Goal: Information Seeking & Learning: Learn about a topic

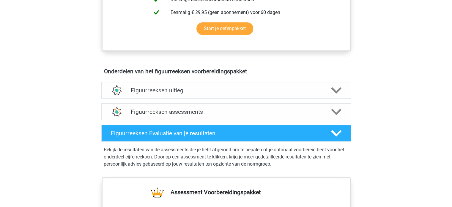
scroll to position [297, 0]
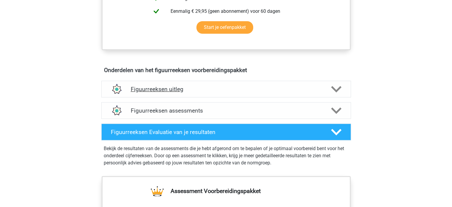
click at [339, 90] on icon at bounding box center [336, 89] width 10 height 10
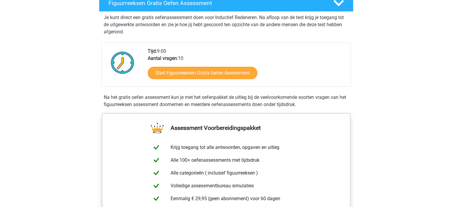
scroll to position [107, 0]
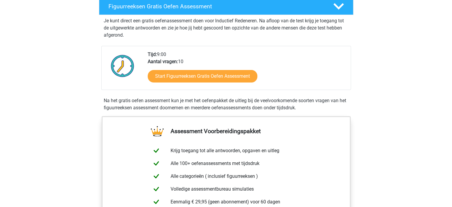
click at [229, 87] on div "Start Figuurreeksen Gratis Oefen Assessment" at bounding box center [247, 77] width 198 height 24
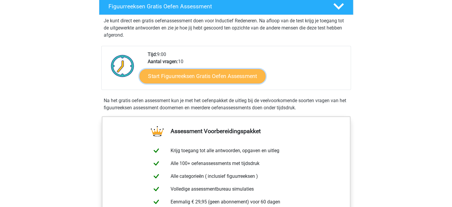
click at [220, 73] on link "Start Figuurreeksen Gratis Oefen Assessment" at bounding box center [203, 76] width 126 height 14
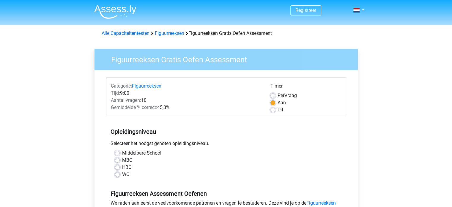
click at [122, 162] on label "MBO" at bounding box center [127, 159] width 10 height 7
click at [117, 162] on input "MBO" at bounding box center [117, 159] width 5 height 6
radio input "true"
click at [275, 164] on div "HBO" at bounding box center [226, 167] width 223 height 7
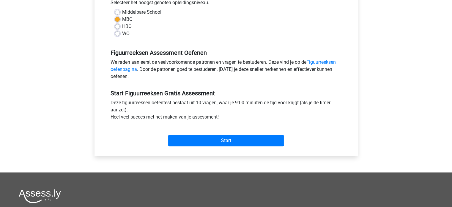
scroll to position [143, 0]
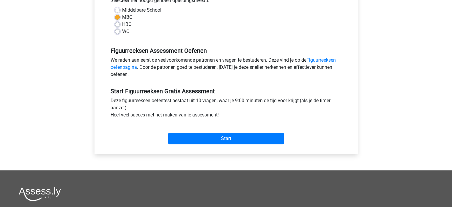
click at [230, 145] on div "Start" at bounding box center [226, 134] width 240 height 26
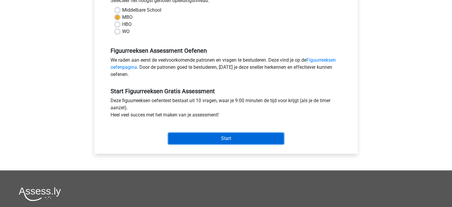
click at [226, 136] on input "Start" at bounding box center [226, 138] width 116 height 11
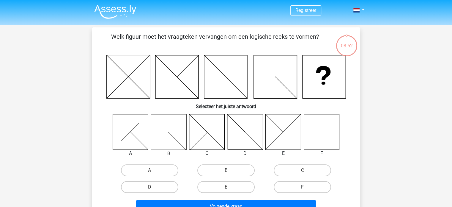
click at [292, 182] on label "F" at bounding box center [302, 187] width 57 height 12
click at [303, 187] on input "F" at bounding box center [305, 189] width 4 height 4
radio input "true"
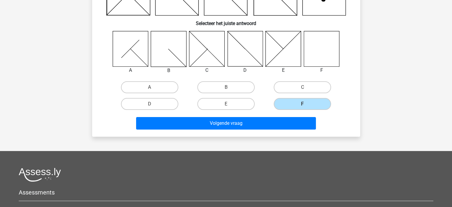
scroll to position [83, 0]
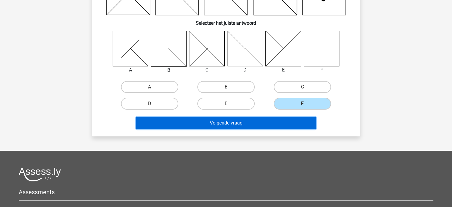
click at [258, 123] on button "Volgende vraag" at bounding box center [226, 123] width 180 height 12
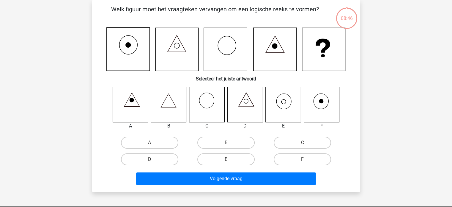
scroll to position [27, 0]
click at [226, 159] on input "E" at bounding box center [228, 161] width 4 height 4
radio input "true"
click at [408, 154] on div "Registreer Nederlands English" at bounding box center [226, 168] width 452 height 391
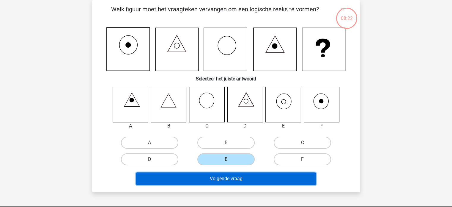
click at [225, 176] on button "Volgende vraag" at bounding box center [226, 178] width 180 height 12
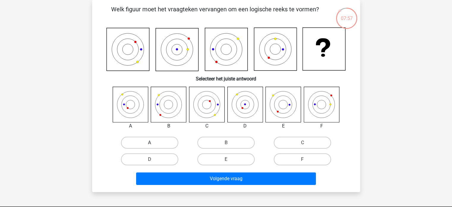
click at [159, 144] on label "A" at bounding box center [149, 143] width 57 height 12
click at [153, 144] on input "A" at bounding box center [152, 144] width 4 height 4
radio input "true"
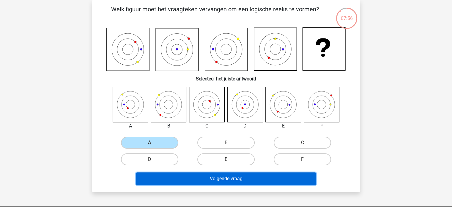
click at [232, 179] on button "Volgende vraag" at bounding box center [226, 178] width 180 height 12
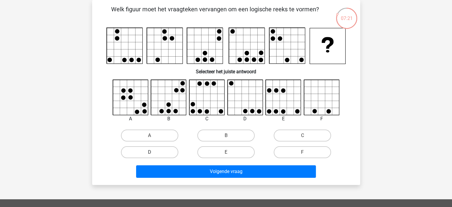
click at [170, 150] on label "D" at bounding box center [149, 152] width 57 height 12
click at [153, 152] on input "D" at bounding box center [152, 154] width 4 height 4
radio input "true"
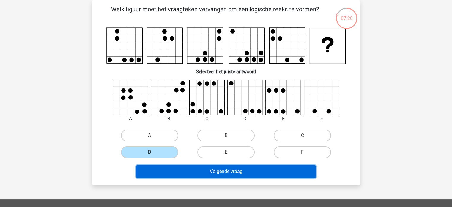
click at [245, 169] on button "Volgende vraag" at bounding box center [226, 171] width 180 height 12
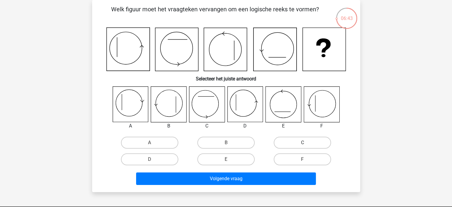
click at [298, 144] on label "C" at bounding box center [302, 143] width 57 height 12
click at [303, 144] on input "C" at bounding box center [305, 144] width 4 height 4
radio input "true"
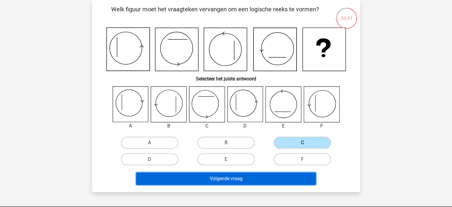
click at [242, 179] on button "Volgende vraag" at bounding box center [226, 178] width 180 height 12
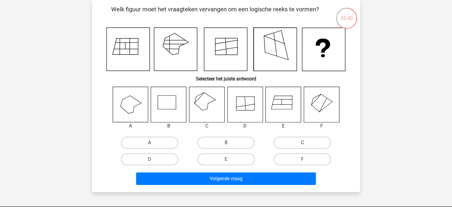
click at [293, 138] on label "C" at bounding box center [302, 143] width 57 height 12
click at [303, 142] on input "C" at bounding box center [305, 144] width 4 height 4
radio input "true"
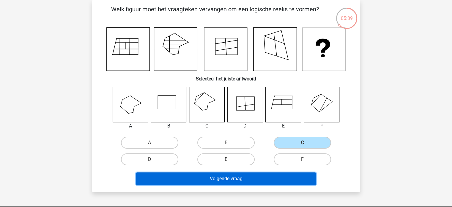
click at [215, 181] on button "Volgende vraag" at bounding box center [226, 178] width 180 height 12
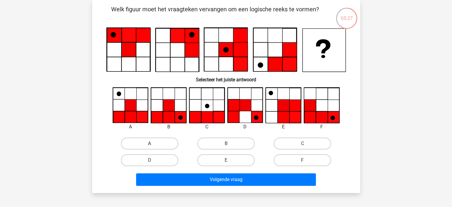
click at [164, 139] on label "A" at bounding box center [149, 143] width 57 height 12
click at [153, 143] on input "A" at bounding box center [152, 145] width 4 height 4
radio input "true"
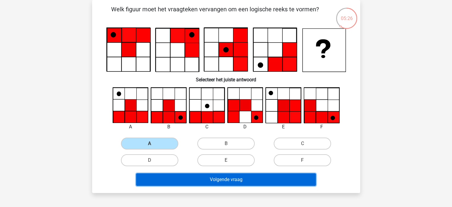
click at [241, 181] on button "Volgende vraag" at bounding box center [226, 179] width 180 height 12
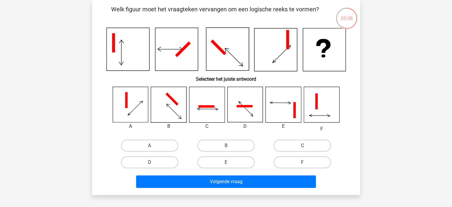
click at [291, 146] on label "C" at bounding box center [302, 146] width 57 height 12
click at [303, 146] on input "C" at bounding box center [305, 147] width 4 height 4
radio input "true"
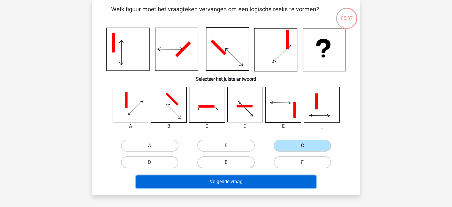
click at [238, 179] on button "Volgende vraag" at bounding box center [226, 181] width 180 height 12
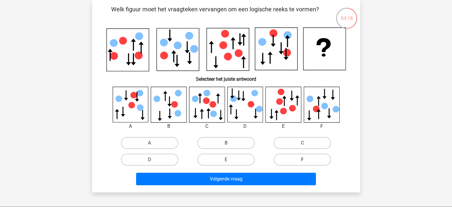
click at [291, 159] on label "F" at bounding box center [302, 159] width 57 height 12
click at [303, 159] on input "F" at bounding box center [305, 161] width 4 height 4
radio input "true"
click at [248, 187] on div "Welk figuur moet het vraagteken vervangen om een logische reeks te vormen?" at bounding box center [226, 96] width 268 height 192
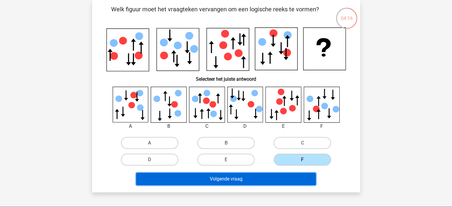
click at [242, 178] on button "Volgende vraag" at bounding box center [226, 179] width 180 height 12
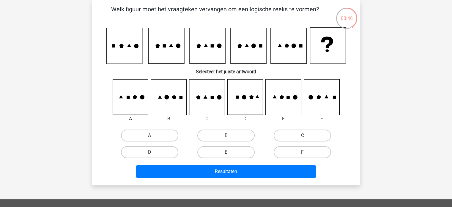
click at [307, 154] on label "F" at bounding box center [302, 152] width 57 height 12
click at [307, 154] on input "F" at bounding box center [305, 154] width 4 height 4
radio input "true"
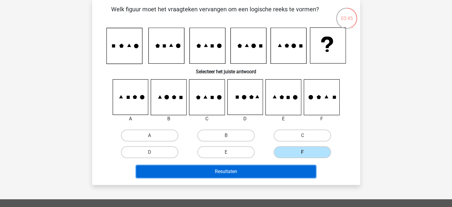
click at [244, 172] on button "Resultaten" at bounding box center [226, 171] width 180 height 12
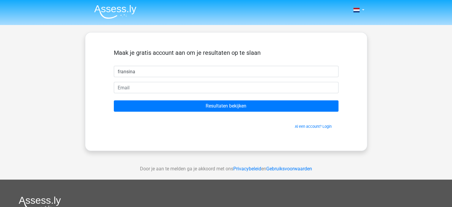
type input "fransina"
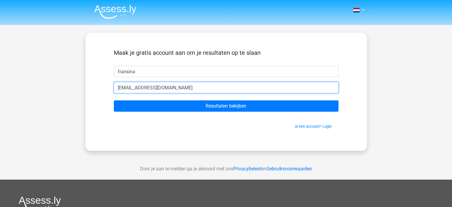
type input "fransina.gaiazorgdiensten@gmail.com"
click at [114, 100] on input "Resultaten bekijken" at bounding box center [226, 105] width 225 height 11
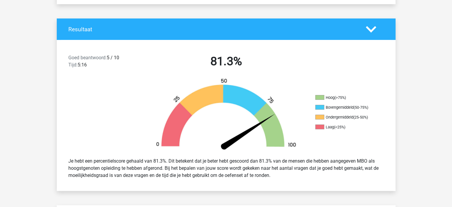
scroll to position [95, 0]
